Goal: Book appointment/travel/reservation

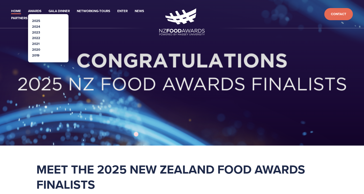
click at [34, 19] on link "2025" at bounding box center [36, 20] width 8 height 5
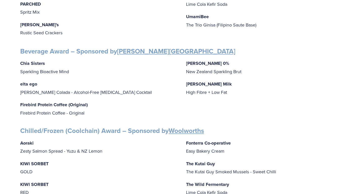
scroll to position [204, 0]
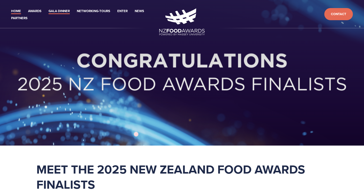
click at [59, 11] on link "Gala Dinner" at bounding box center [58, 11] width 21 height 6
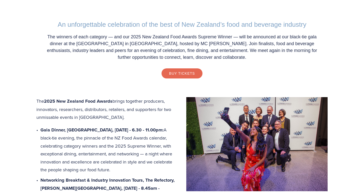
scroll to position [154, 0]
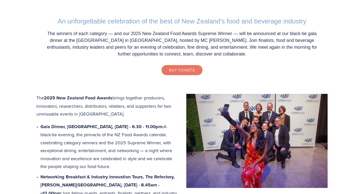
click at [183, 70] on link "Buy Tickets" at bounding box center [181, 70] width 41 height 10
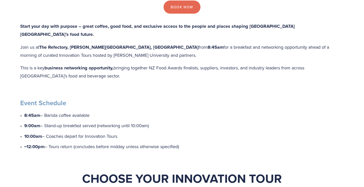
scroll to position [140, 0]
